Goal: Obtain resource: Download file/media

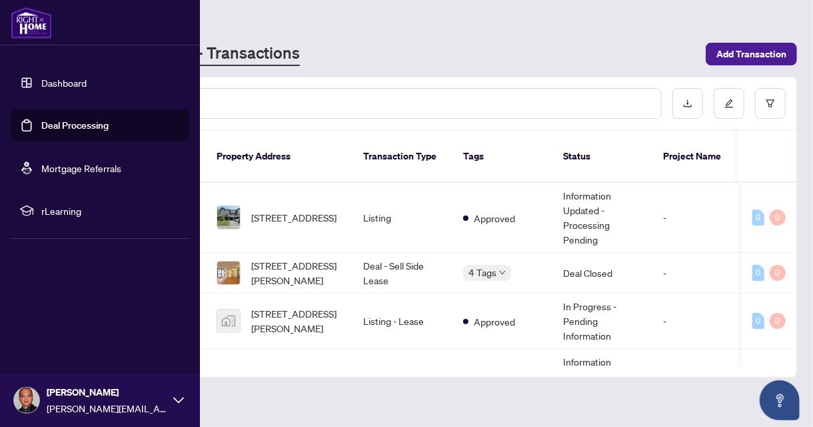
click at [66, 123] on link "Deal Processing" at bounding box center [74, 125] width 67 height 12
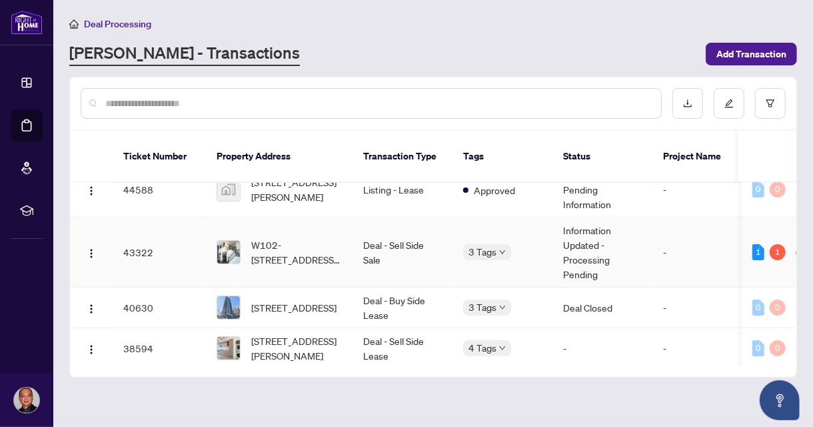
scroll to position [133, 0]
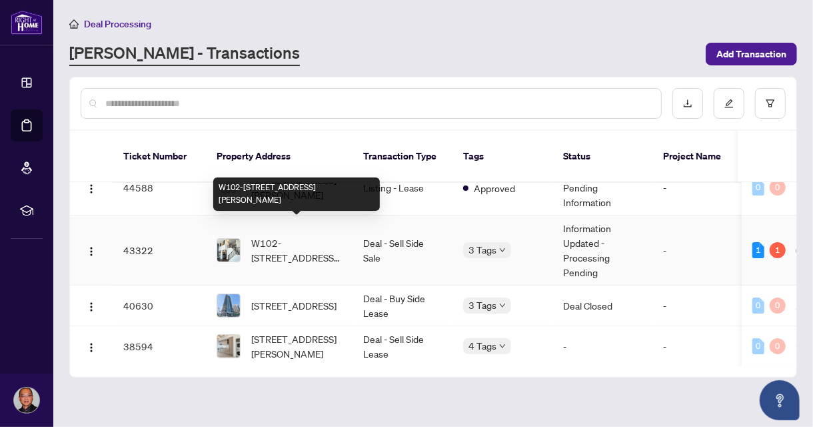
click at [329, 235] on span "W102-[STREET_ADDRESS][PERSON_NAME]" at bounding box center [296, 249] width 91 height 29
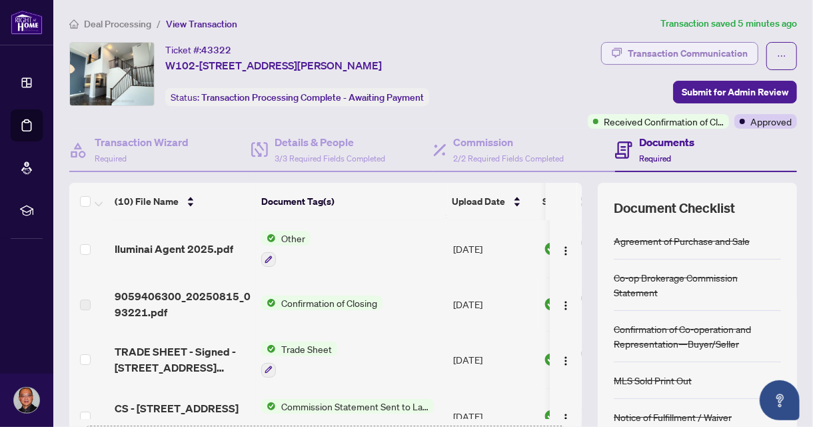
click at [671, 55] on div "Transaction Communication" at bounding box center [688, 53] width 120 height 21
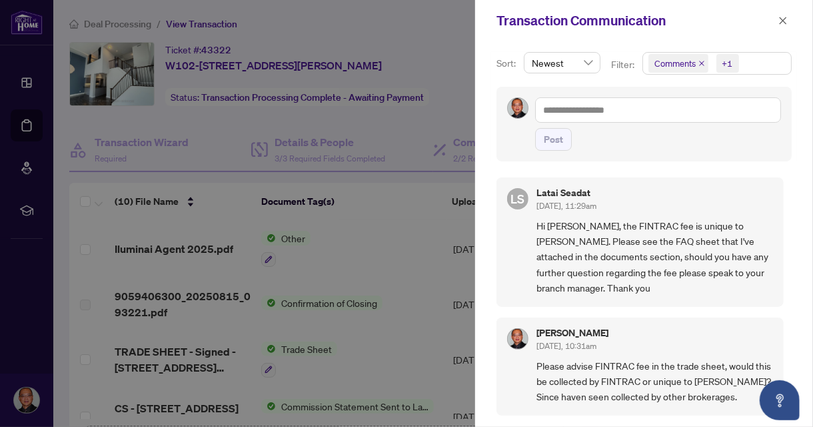
click at [405, 257] on div at bounding box center [406, 213] width 813 height 427
click at [786, 18] on icon "close" at bounding box center [782, 20] width 9 height 9
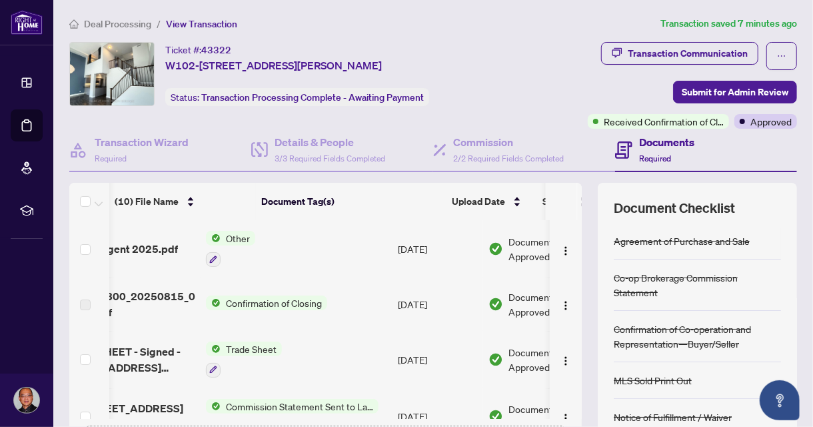
scroll to position [0, 114]
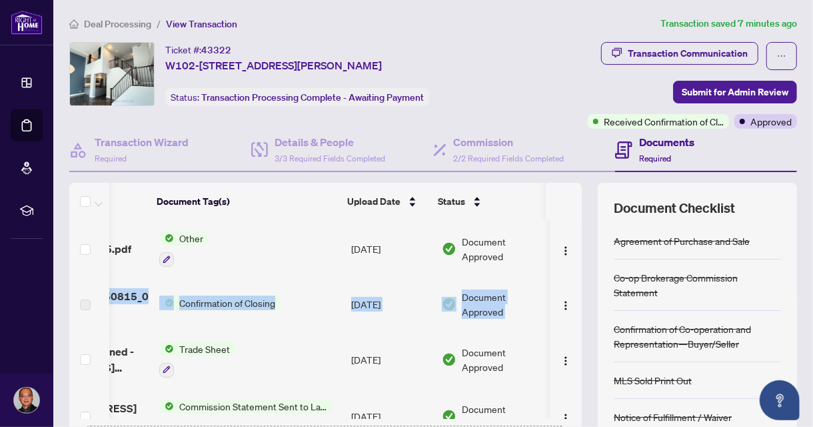
drag, startPoint x: 567, startPoint y: 247, endPoint x: 519, endPoint y: 279, distance: 58.0
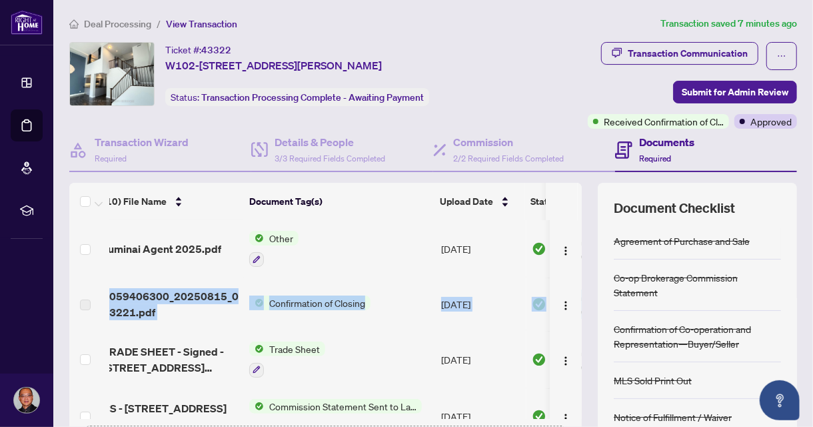
scroll to position [0, 0]
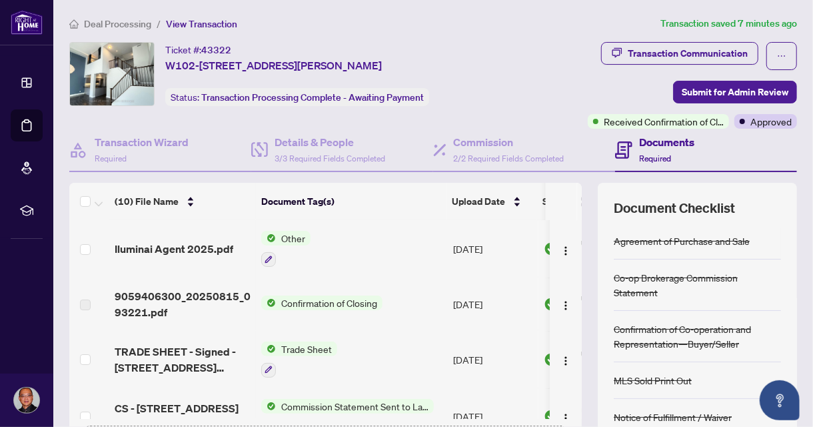
click at [490, 271] on td "[DATE]" at bounding box center [493, 248] width 91 height 57
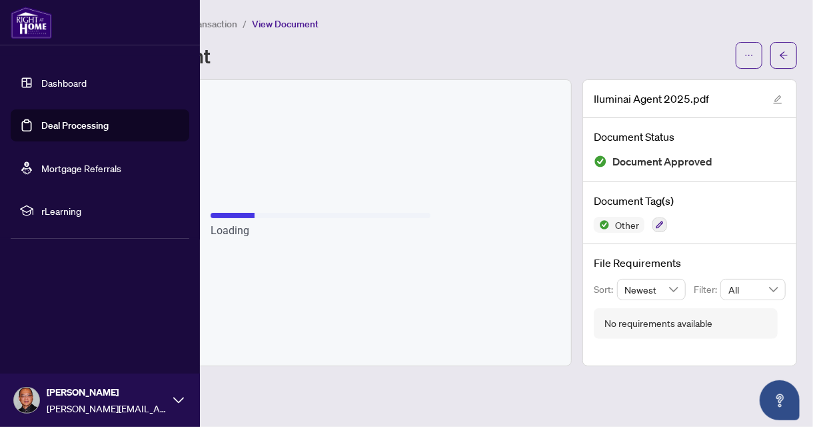
click at [89, 125] on link "Deal Processing" at bounding box center [74, 125] width 67 height 12
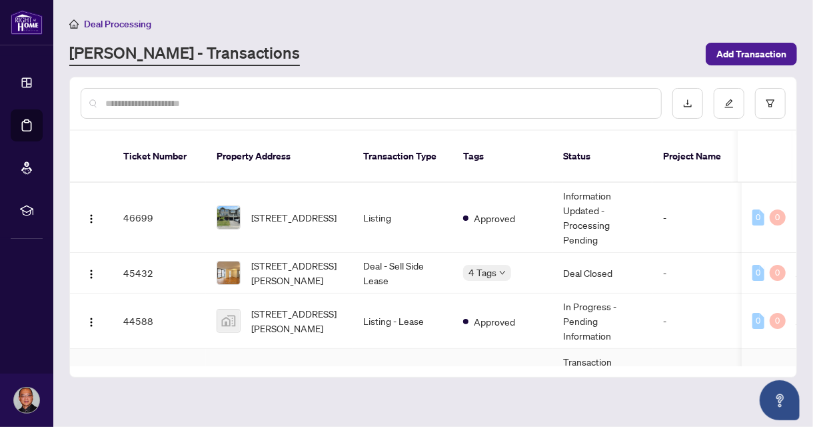
scroll to position [133, 0]
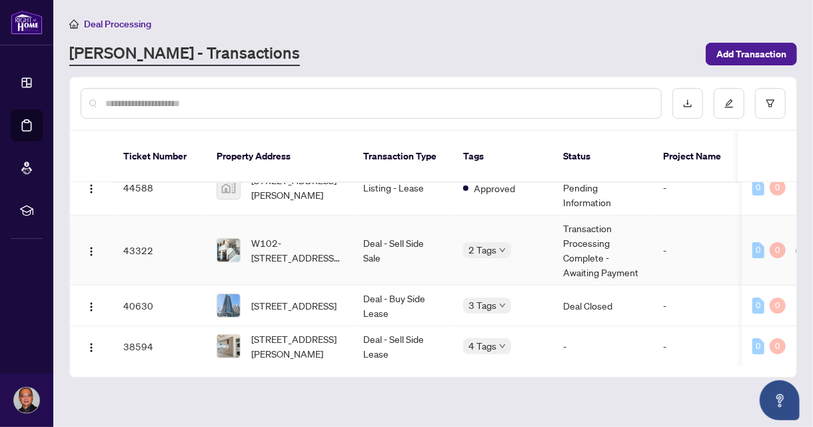
click at [347, 239] on td "W102-[STREET_ADDRESS][PERSON_NAME]" at bounding box center [279, 250] width 147 height 70
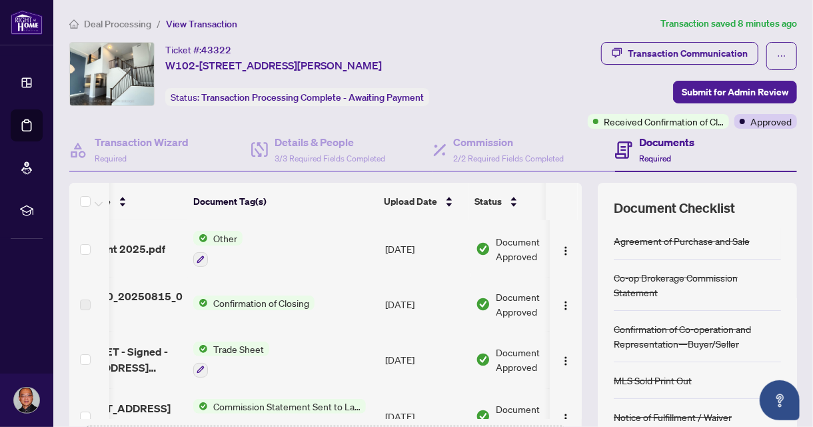
scroll to position [0, 114]
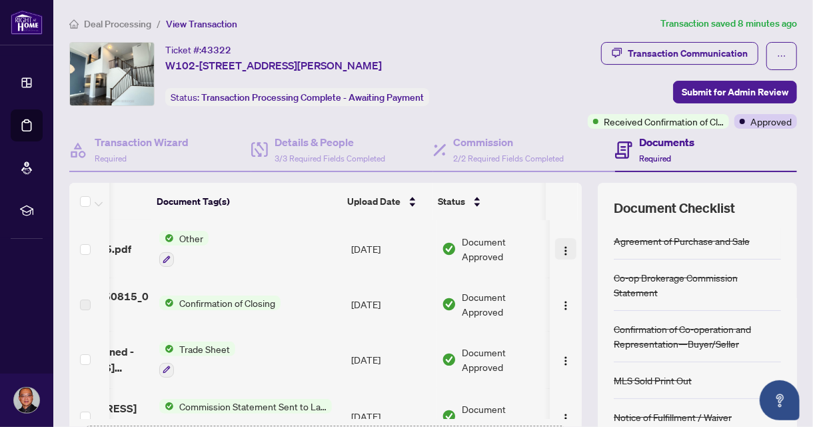
drag, startPoint x: 568, startPoint y: 237, endPoint x: 553, endPoint y: 249, distance: 19.9
click at [553, 249] on td at bounding box center [566, 248] width 32 height 57
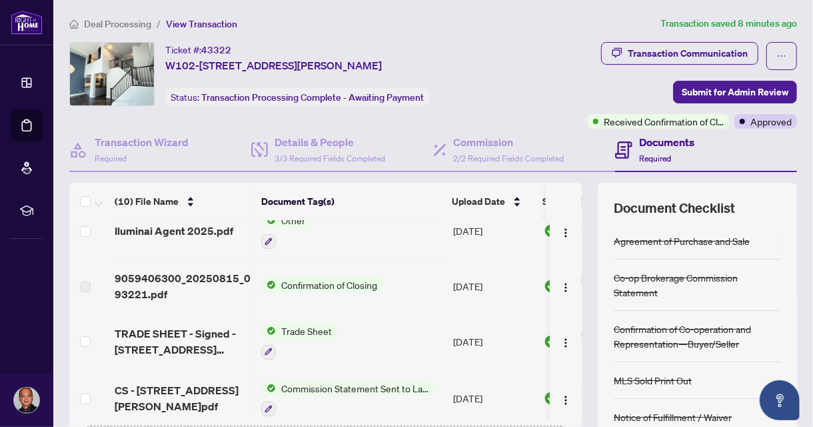
scroll to position [0, 0]
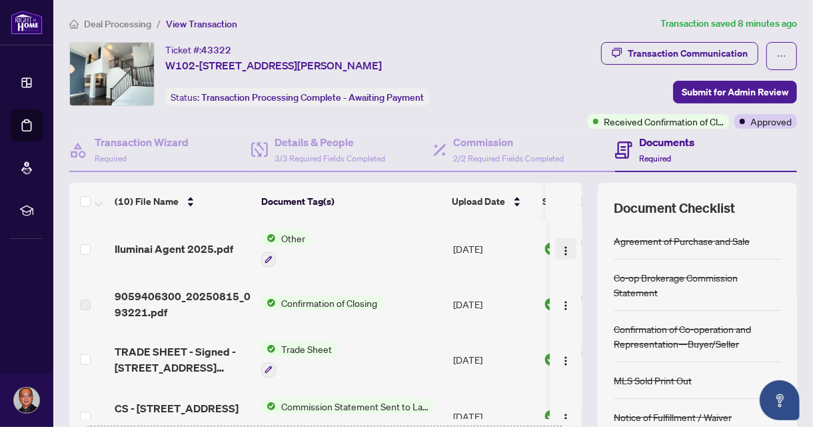
click at [561, 248] on img "button" at bounding box center [566, 250] width 11 height 11
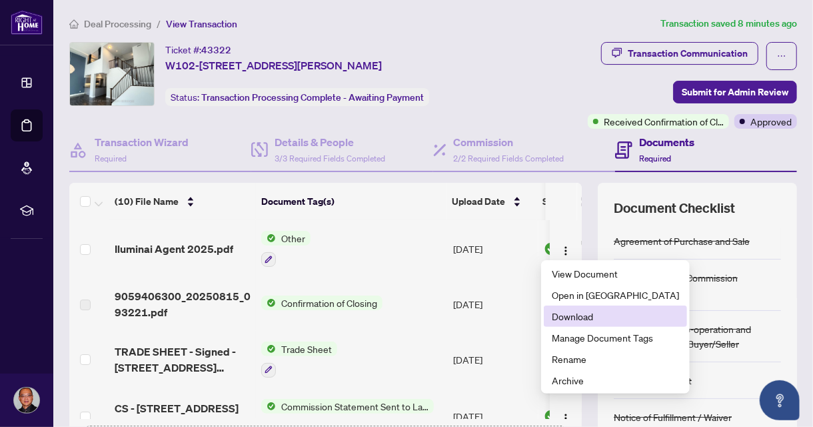
click at [569, 317] on span "Download" at bounding box center [615, 316] width 127 height 15
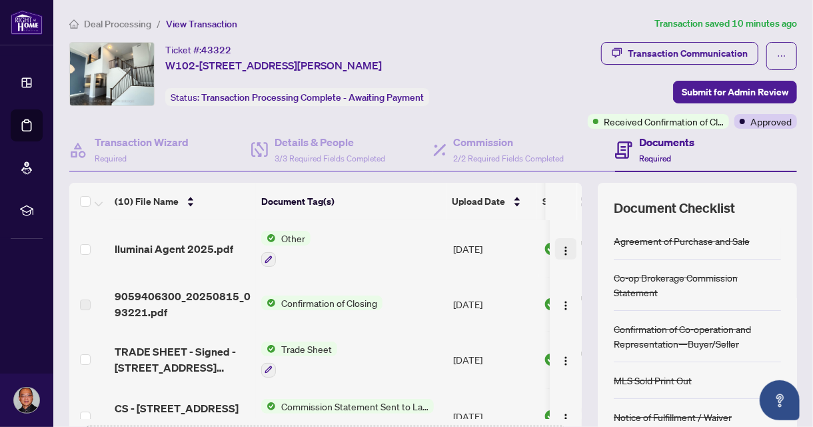
click at [561, 247] on img "button" at bounding box center [566, 250] width 11 height 11
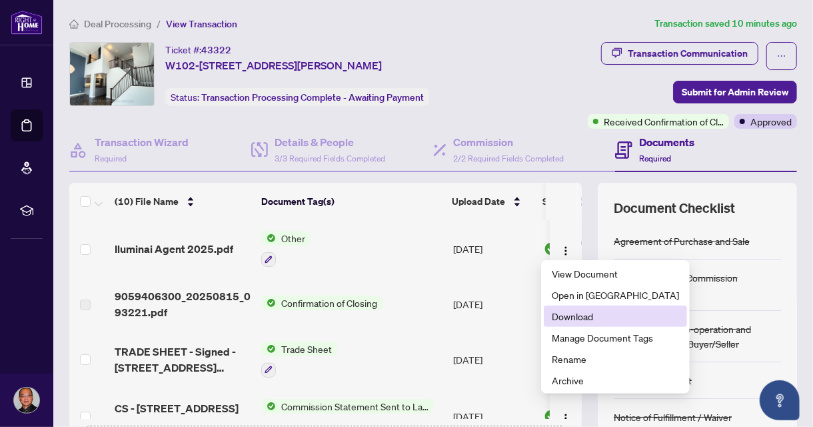
click at [567, 313] on span "Download" at bounding box center [615, 316] width 127 height 15
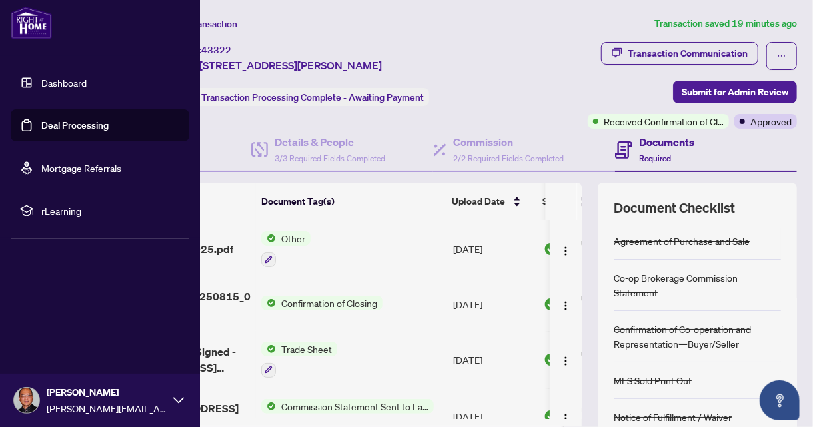
drag, startPoint x: 76, startPoint y: 124, endPoint x: 160, endPoint y: 133, distance: 84.5
click at [76, 123] on link "Deal Processing" at bounding box center [74, 125] width 67 height 12
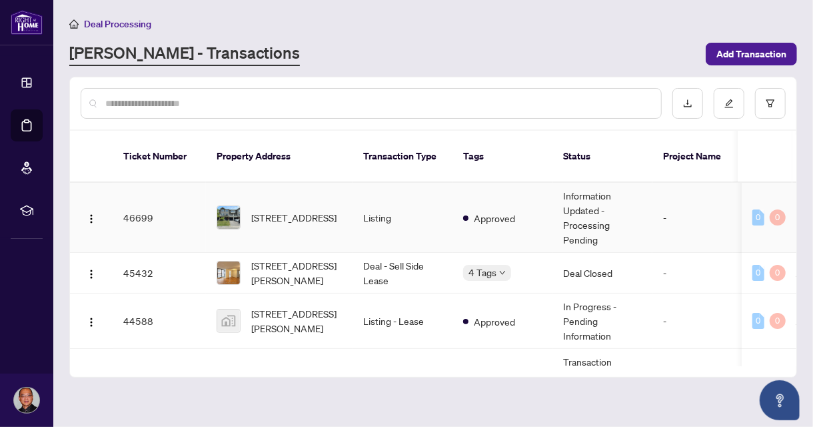
scroll to position [133, 0]
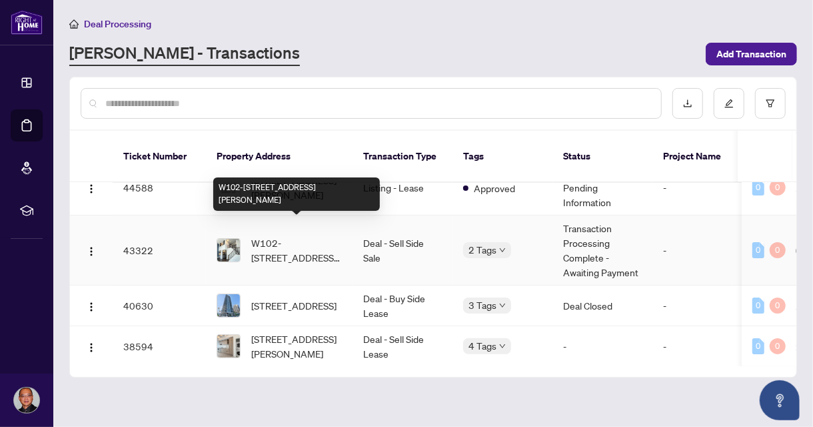
click at [297, 237] on span "W102-[STREET_ADDRESS][PERSON_NAME]" at bounding box center [296, 249] width 91 height 29
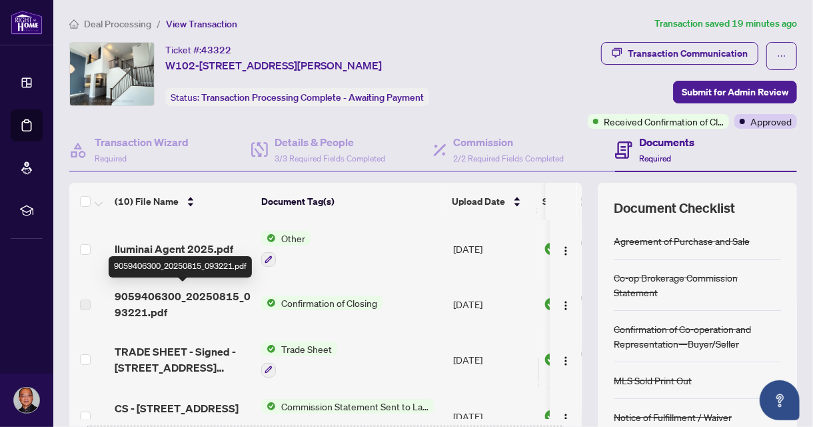
click at [169, 296] on span "9059406300_20250815_093221.pdf" at bounding box center [183, 304] width 136 height 32
click at [147, 300] on span "9059406300_20250815_093221.pdf" at bounding box center [183, 304] width 136 height 32
click at [146, 300] on span "9059406300_20250815_093221.pdf" at bounding box center [183, 304] width 136 height 32
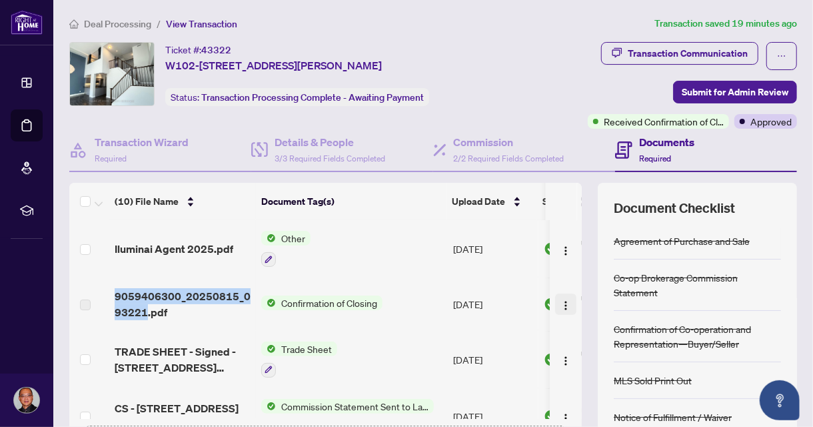
click at [561, 301] on img "button" at bounding box center [566, 305] width 11 height 11
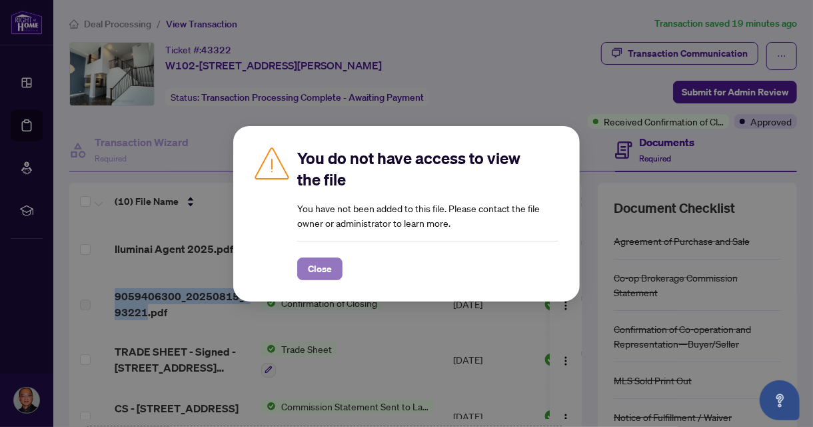
click at [325, 271] on span "Close" at bounding box center [320, 268] width 24 height 21
